Goal: Navigation & Orientation: Find specific page/section

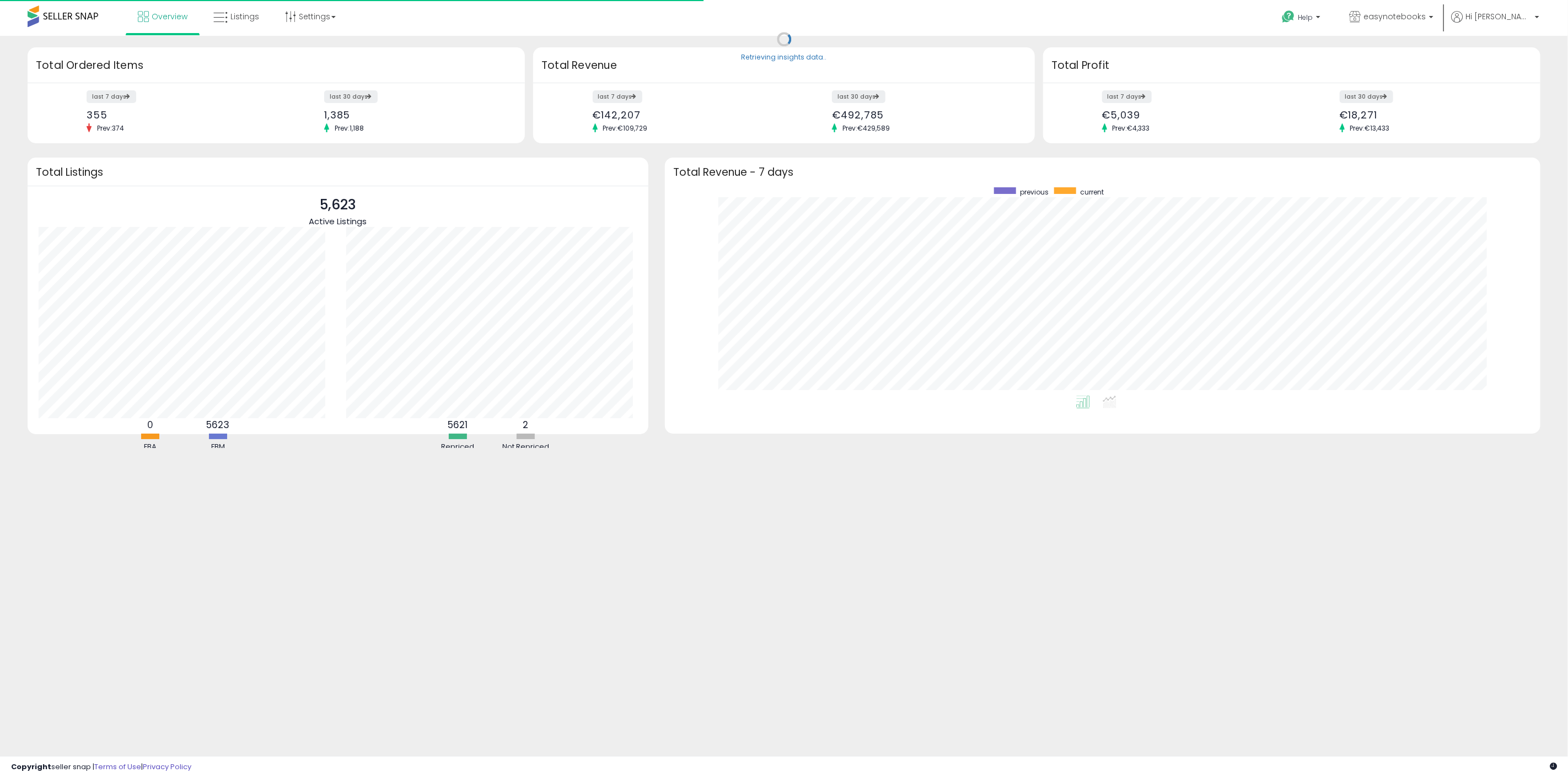
scroll to position [208, 854]
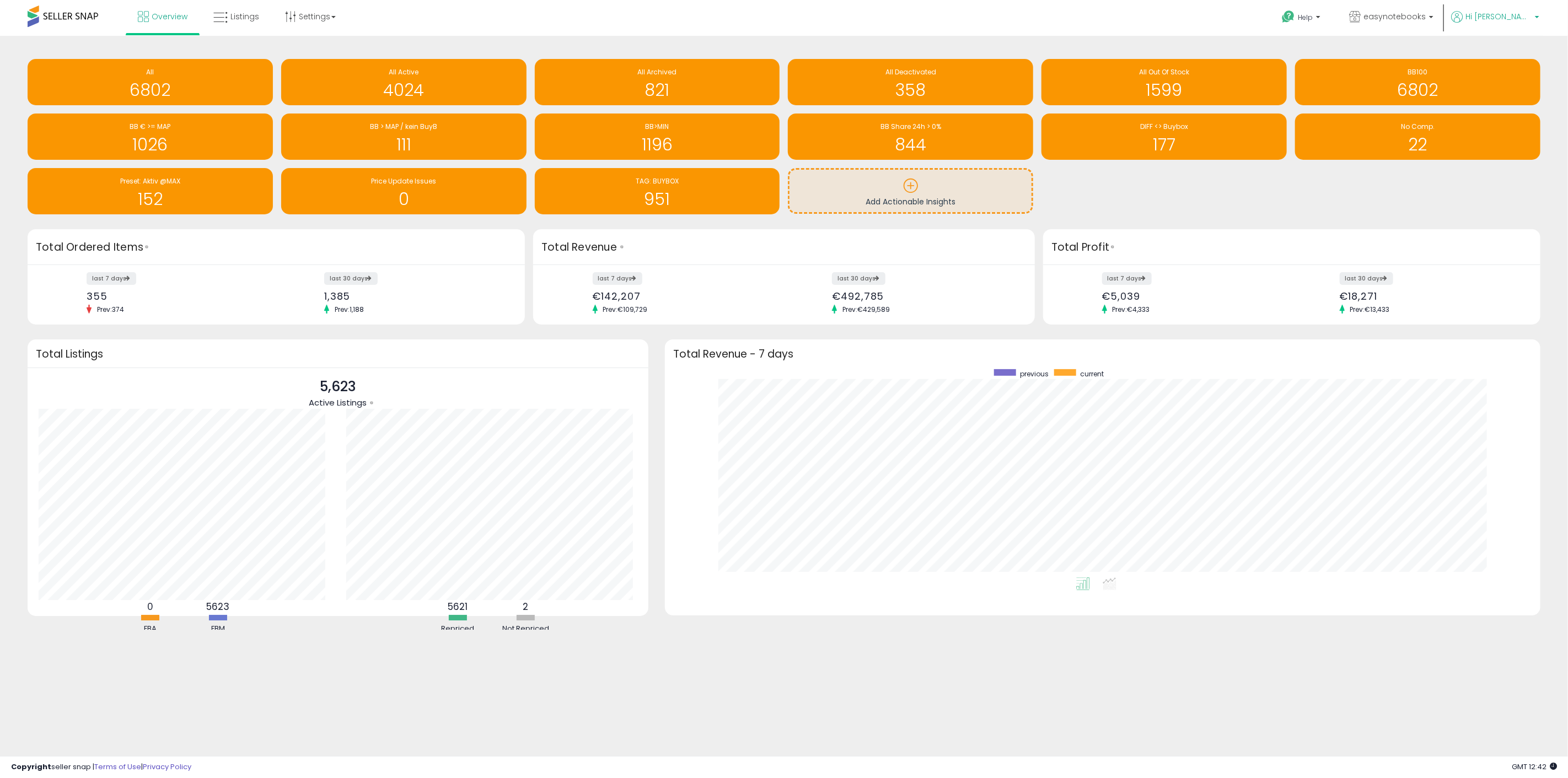
click at [1522, 18] on span "Hi [PERSON_NAME]" at bounding box center [1499, 16] width 66 height 11
click at [1517, 60] on link "Account" at bounding box center [1514, 59] width 29 height 10
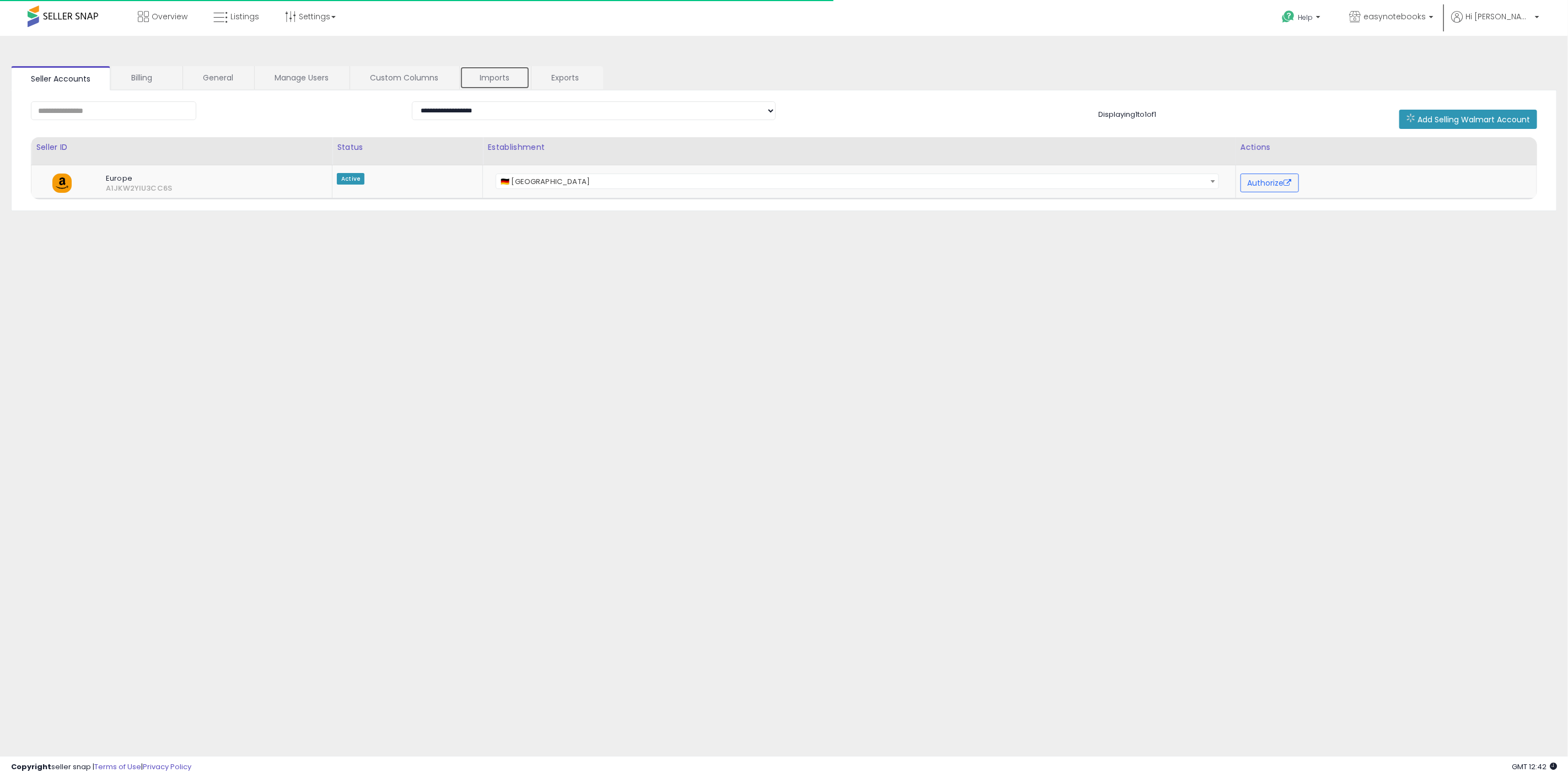
click at [470, 79] on link "Imports" at bounding box center [495, 77] width 70 height 23
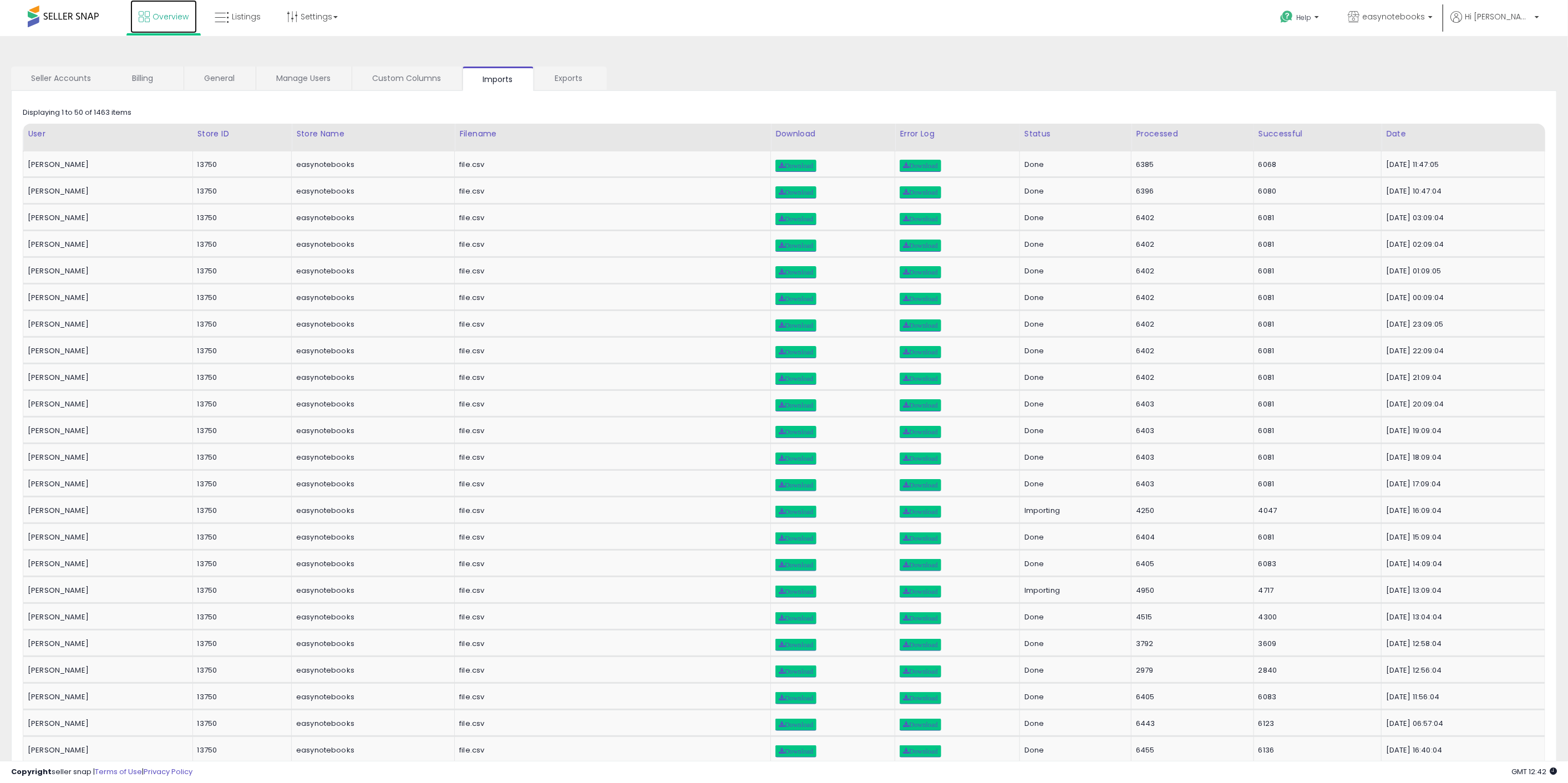
click at [173, 12] on span "Overview" at bounding box center [171, 16] width 36 height 11
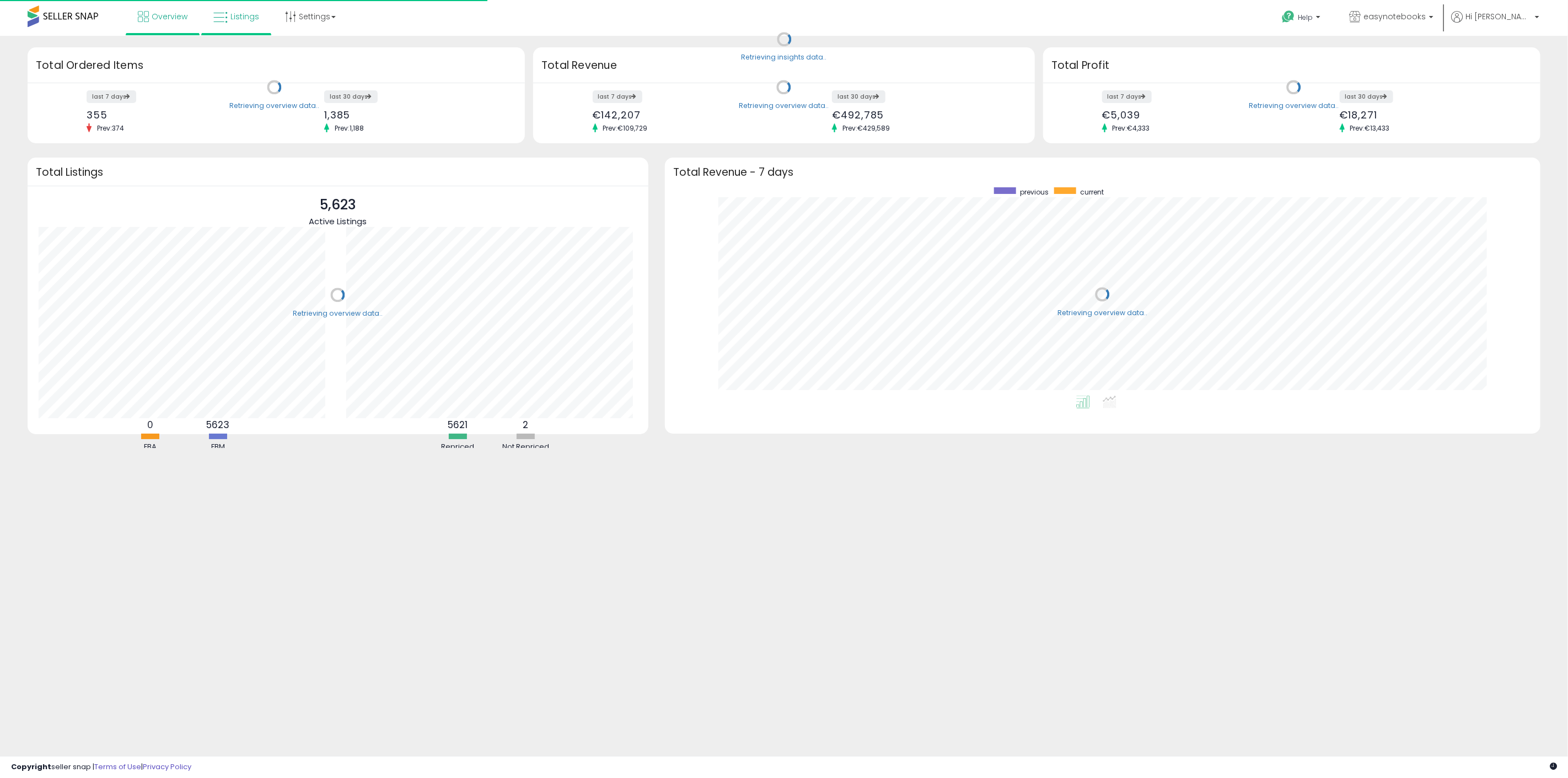
scroll to position [208, 854]
click at [238, 16] on span "Listings" at bounding box center [245, 16] width 29 height 11
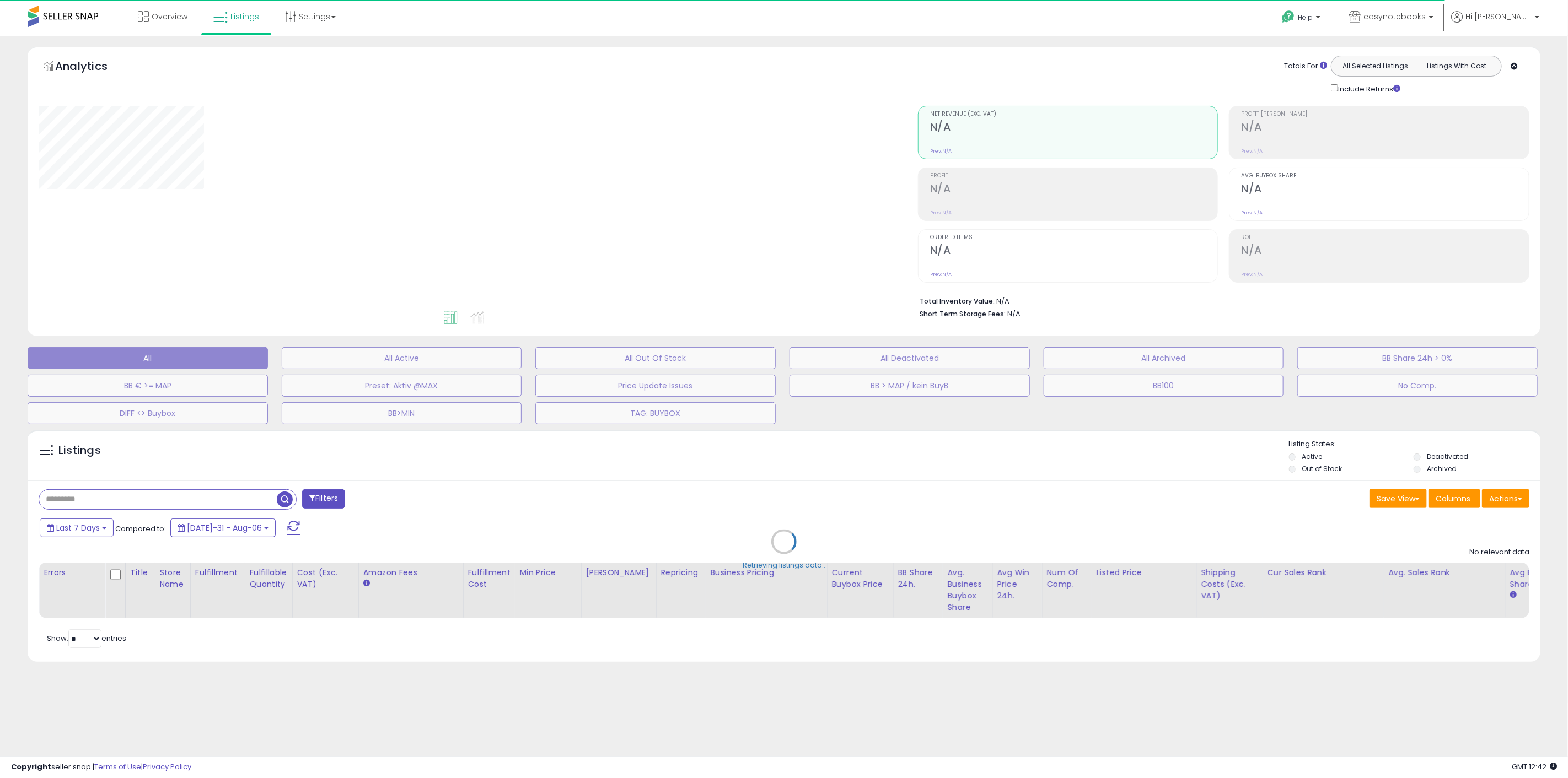
select select "**"
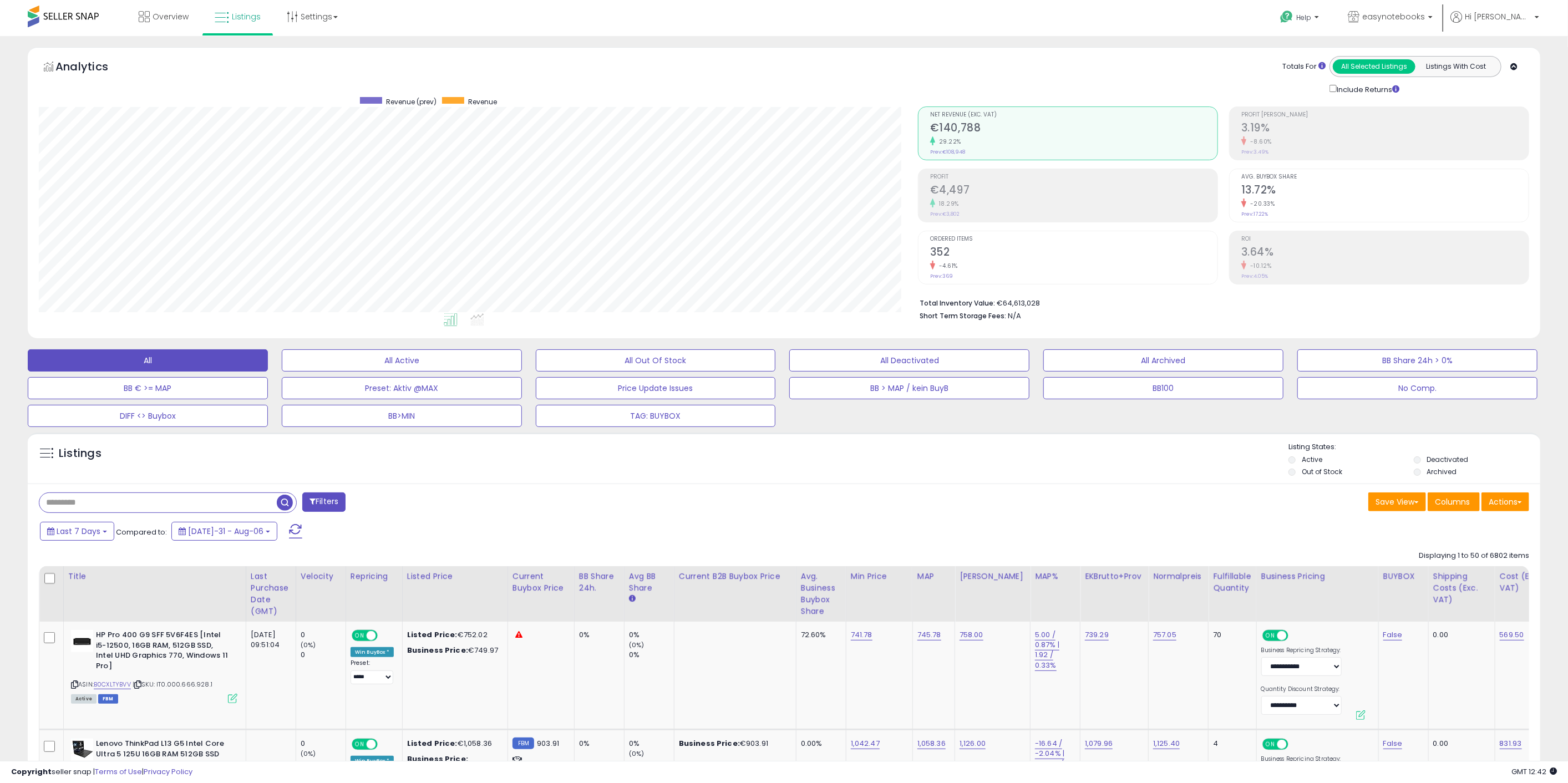
scroll to position [228, 879]
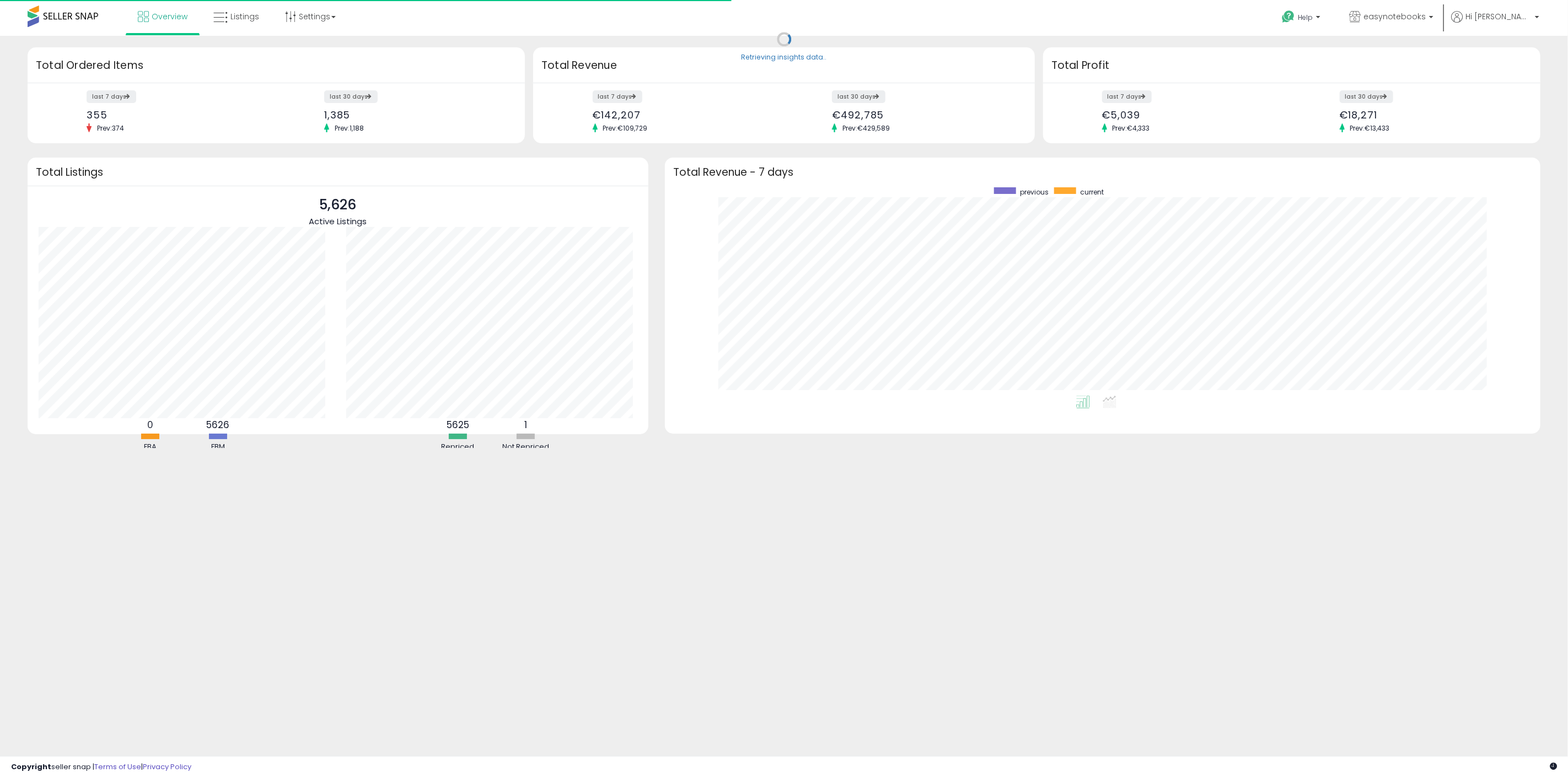
scroll to position [208, 854]
click at [261, 13] on link "Listings" at bounding box center [236, 16] width 63 height 33
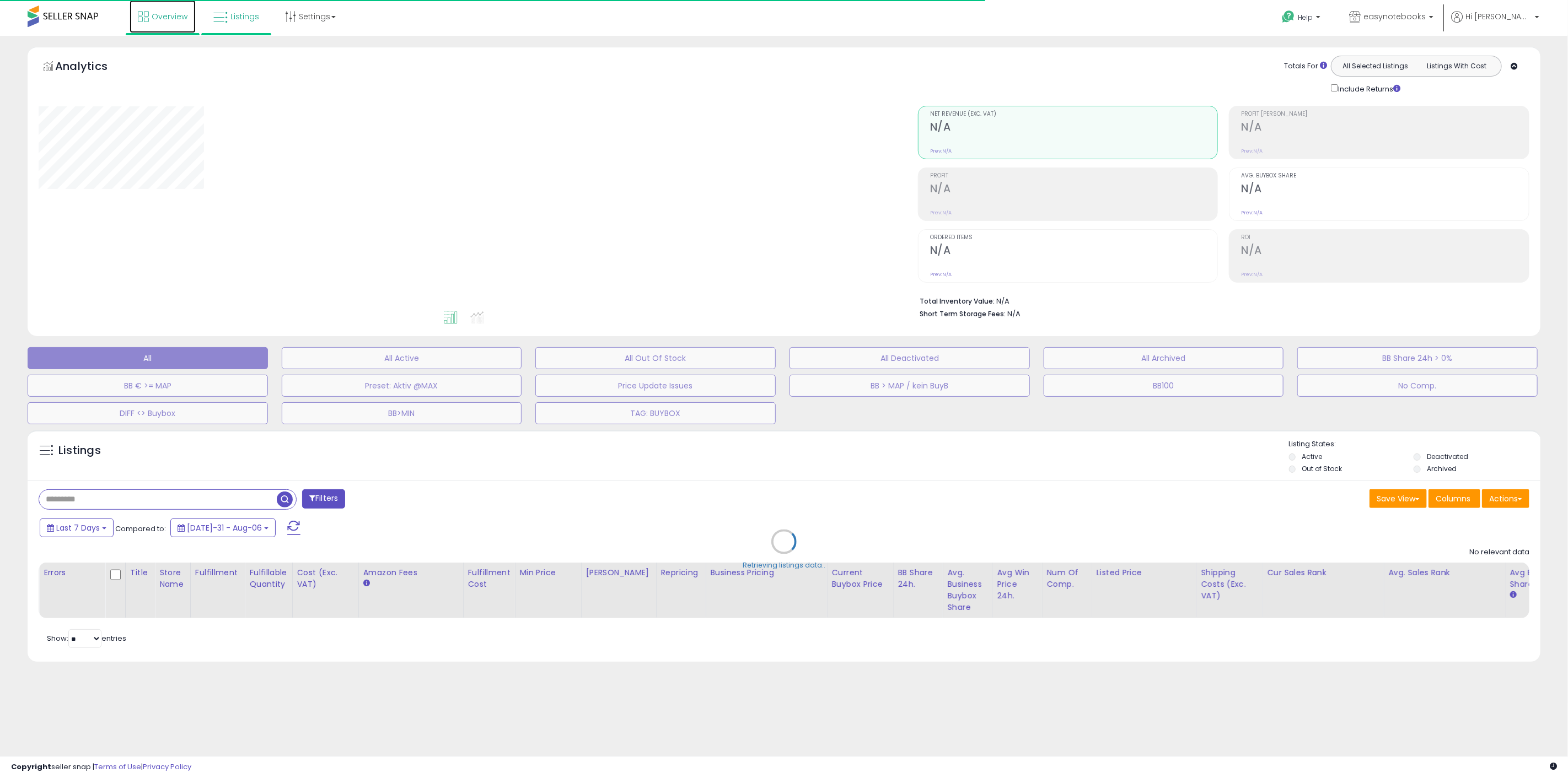
click at [168, 19] on span "Overview" at bounding box center [170, 16] width 36 height 11
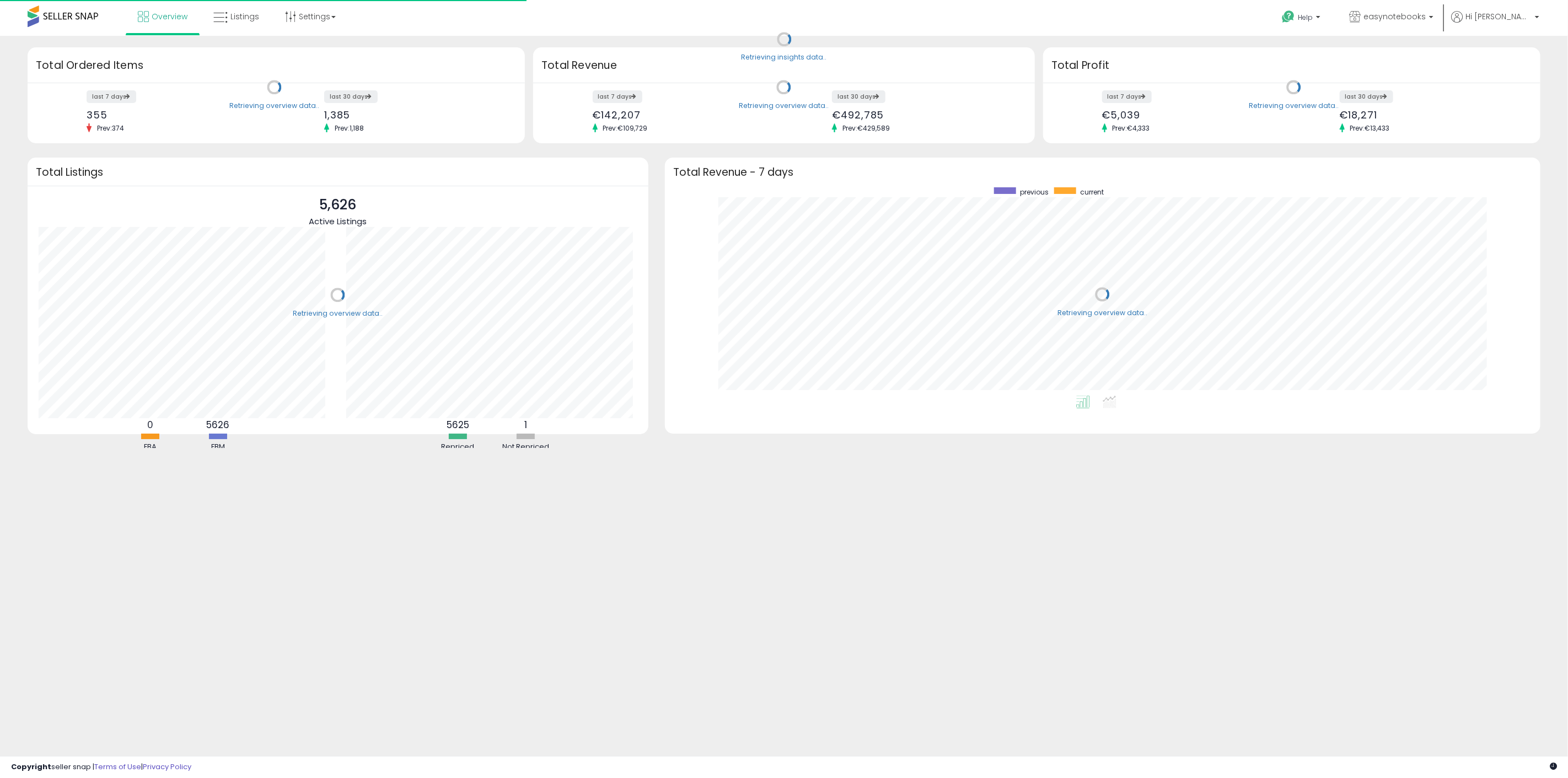
scroll to position [208, 854]
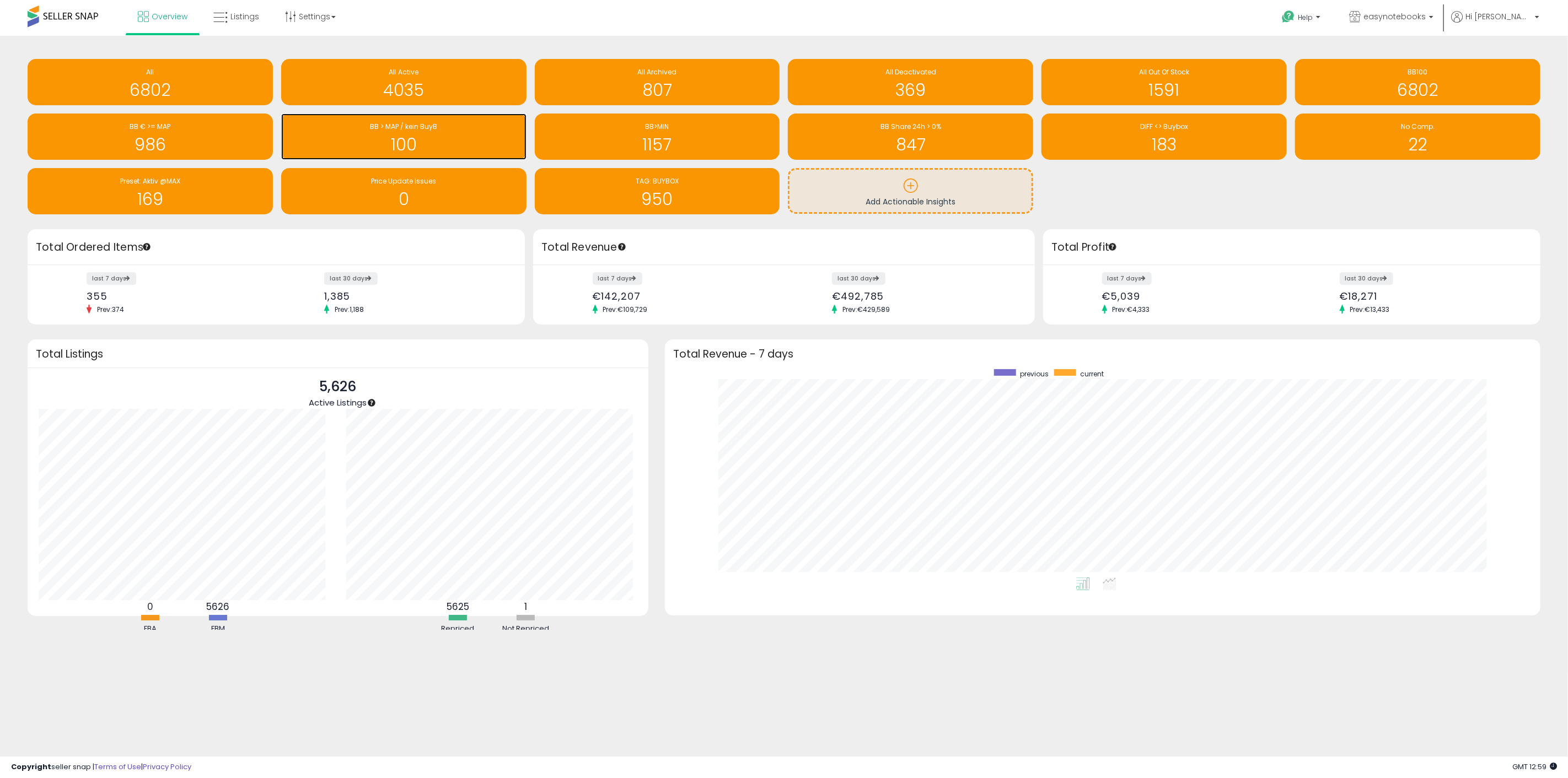
click at [418, 133] on div "100" at bounding box center [404, 137] width 234 height 32
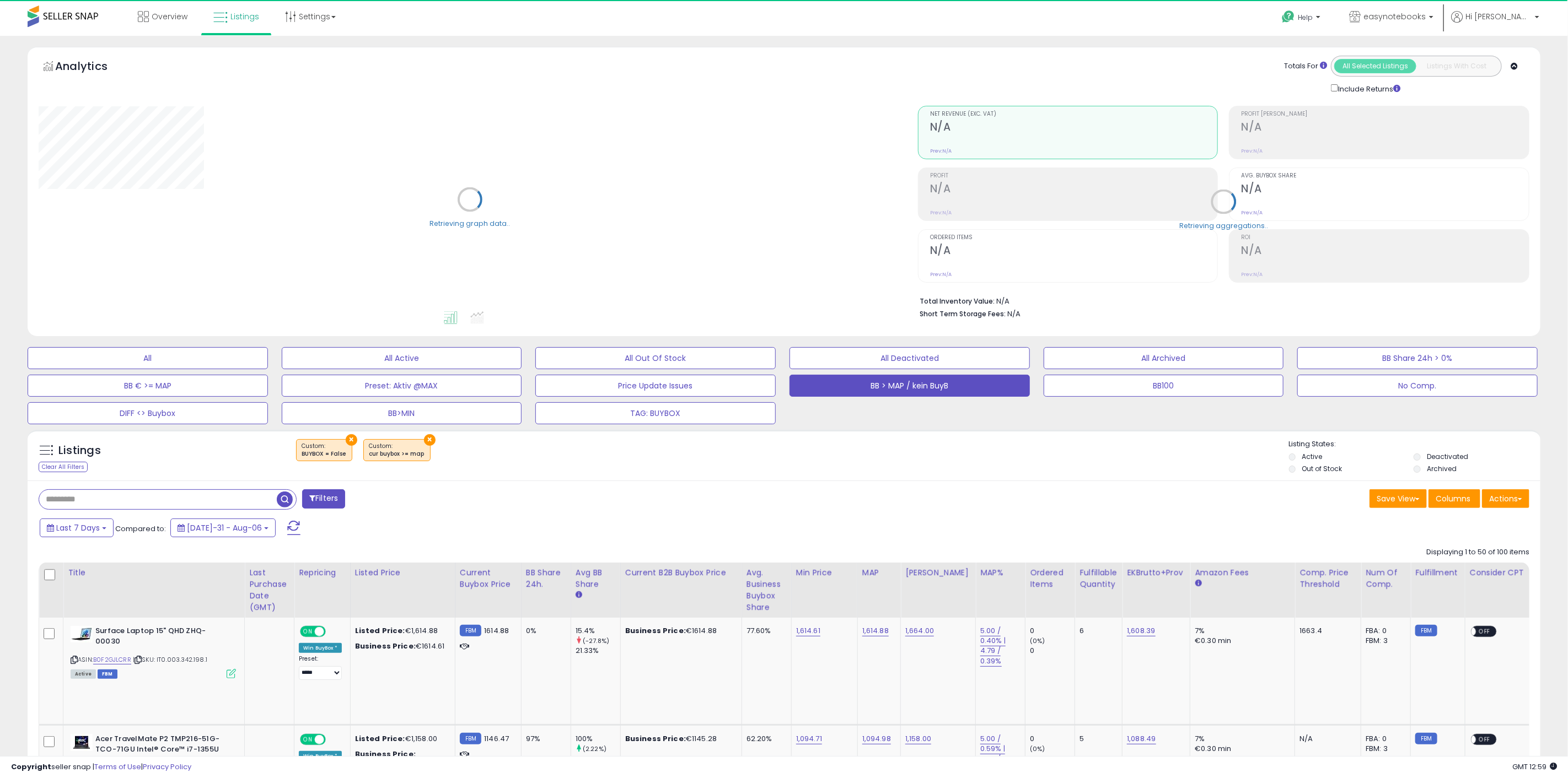
select select "**"
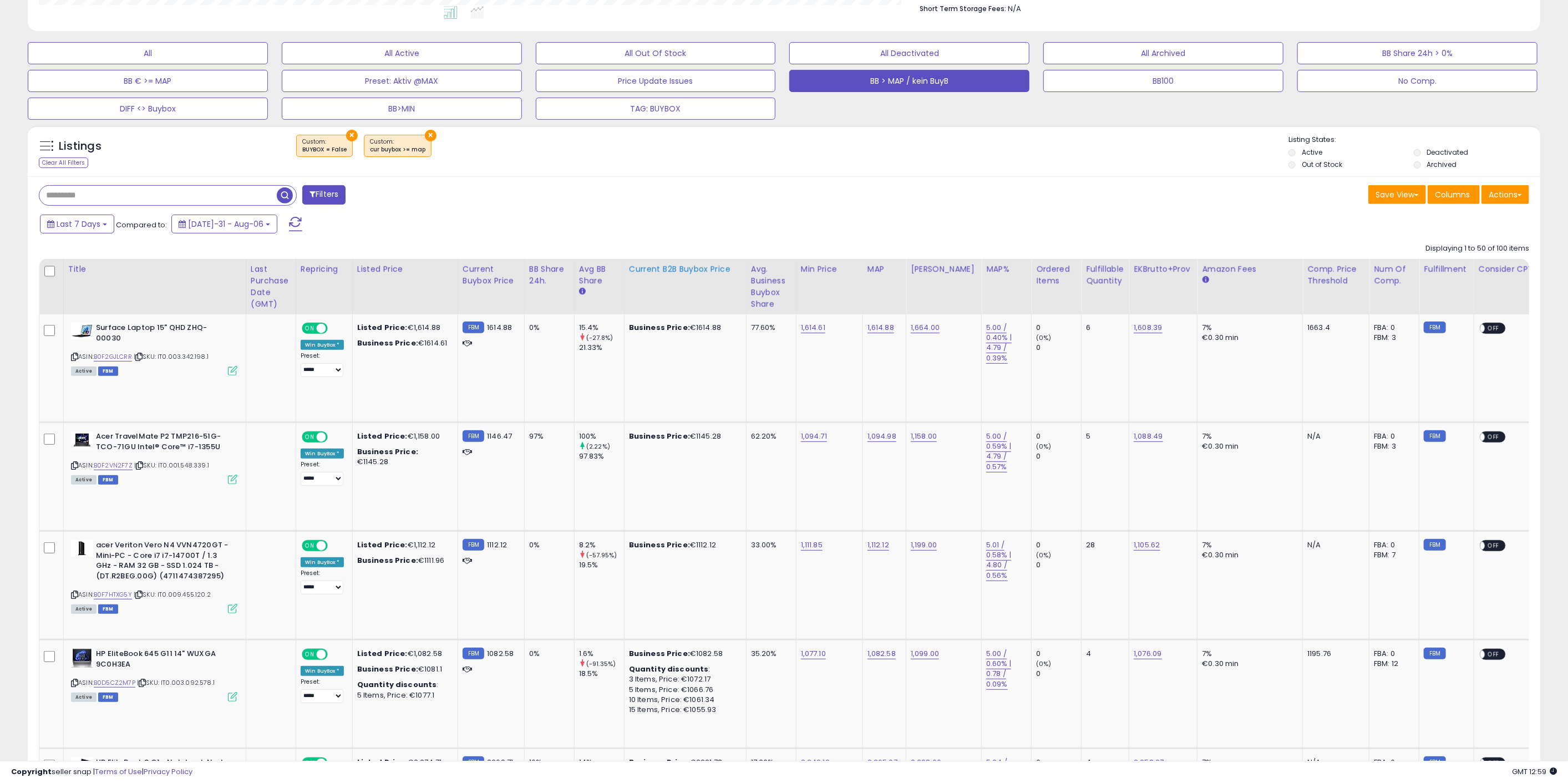
scroll to position [308, 0]
click at [143, 465] on icon at bounding box center [139, 465] width 7 height 6
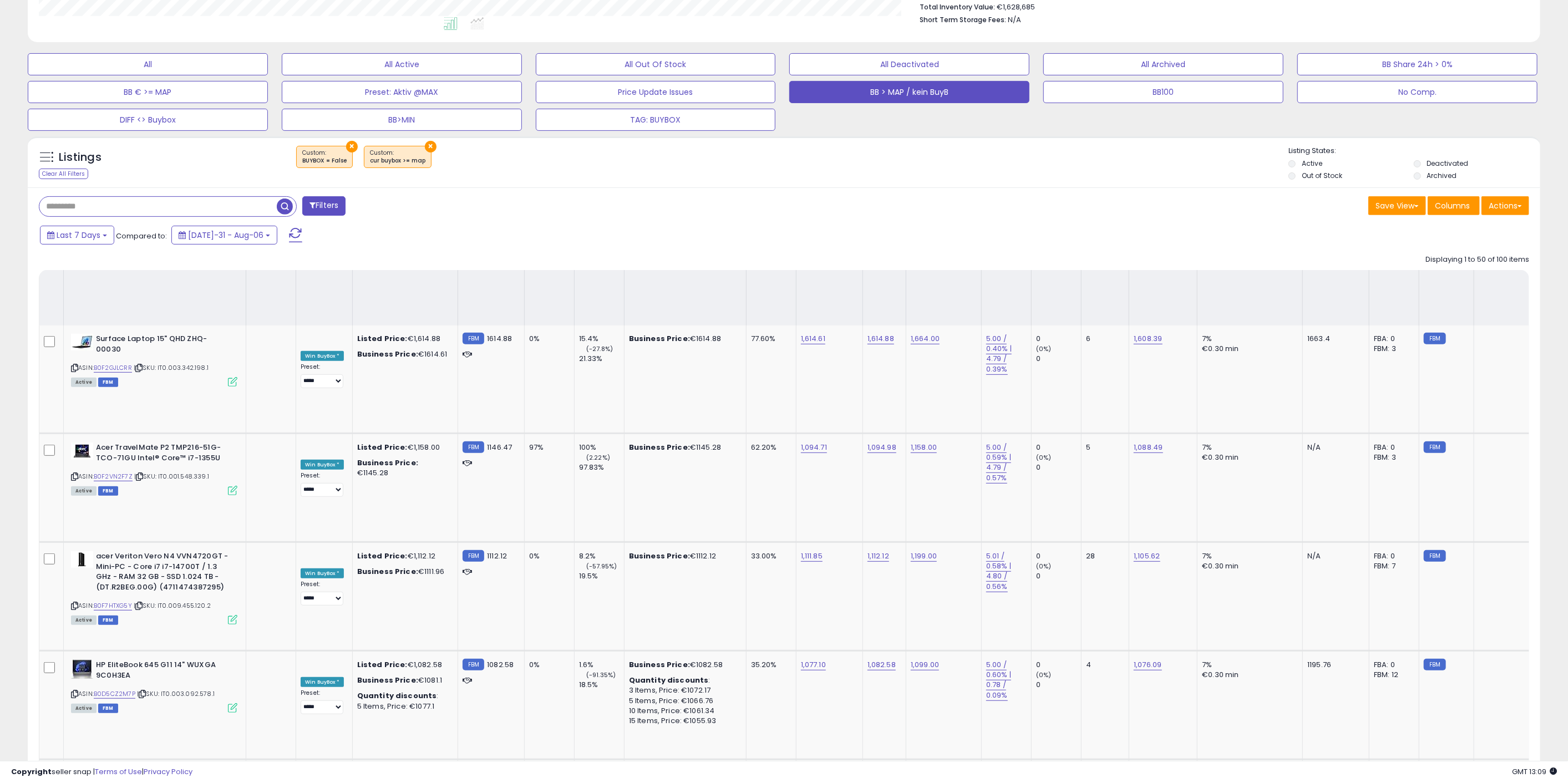
scroll to position [0, 0]
